Goal: Find specific page/section: Find specific page/section

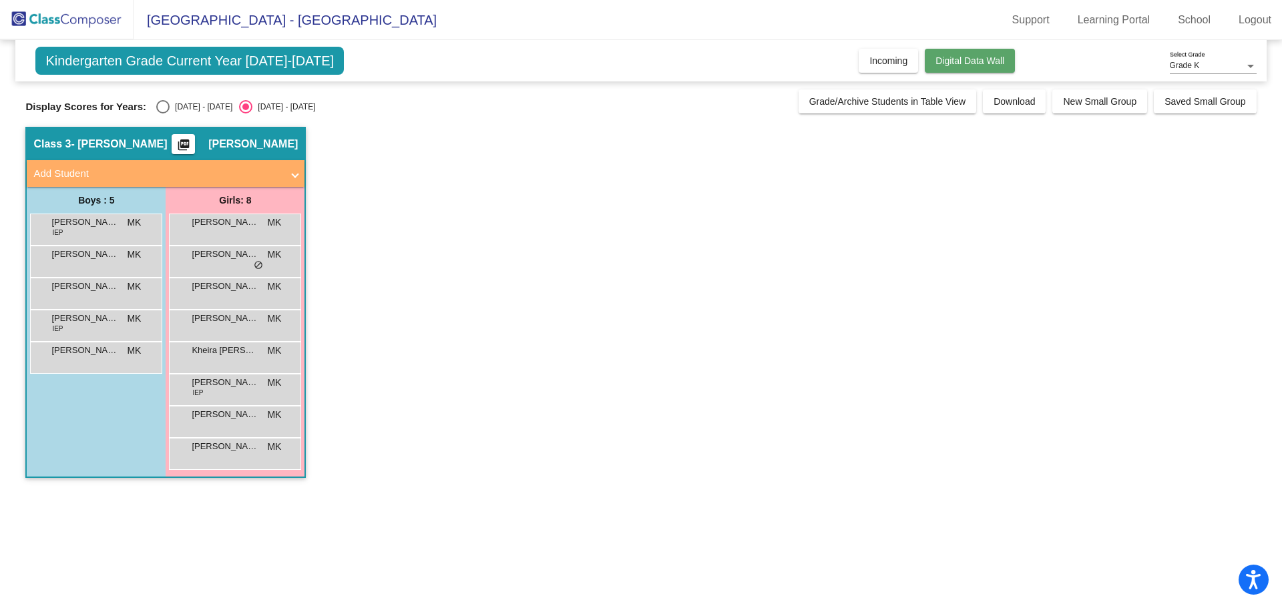
click at [1008, 55] on button "Digital Data Wall" at bounding box center [970, 61] width 90 height 24
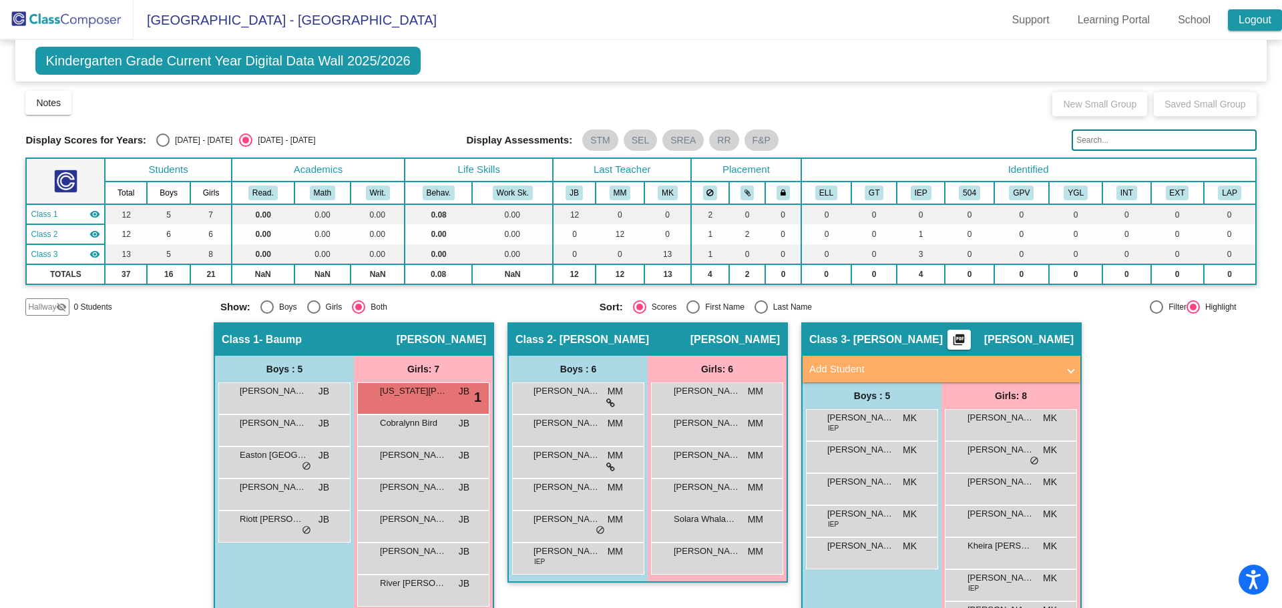
click at [1263, 14] on link "Logout" at bounding box center [1255, 19] width 54 height 21
